Goal: Task Accomplishment & Management: Complete application form

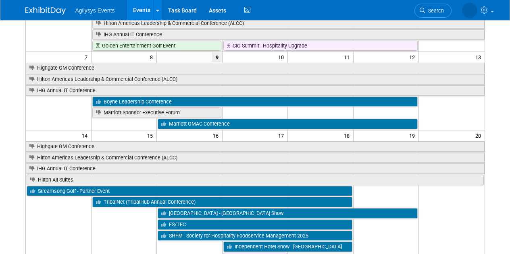
scroll to position [104, 0]
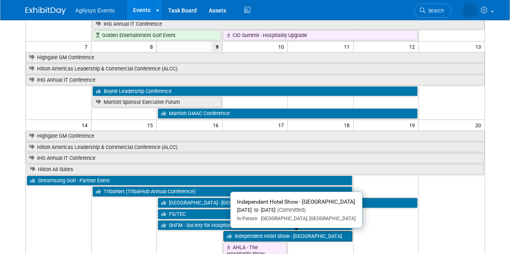
click at [279, 236] on link "Independent Hotel Show - [GEOGRAPHIC_DATA]" at bounding box center [287, 236] width 129 height 10
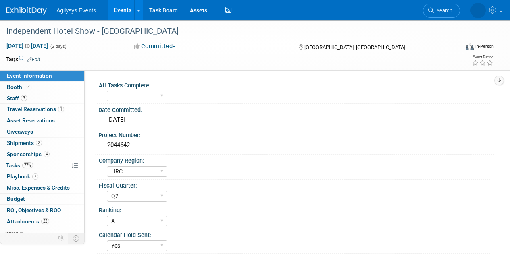
select select "HRC"
select select "Q2"
select select "A"
select select "Yes"
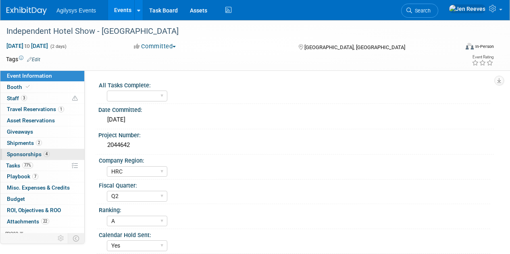
click at [23, 153] on span "Sponsorships 4" at bounding box center [28, 154] width 43 height 6
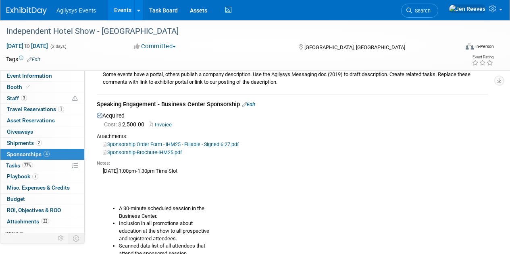
scroll to position [226, 0]
